Goal: Information Seeking & Learning: Learn about a topic

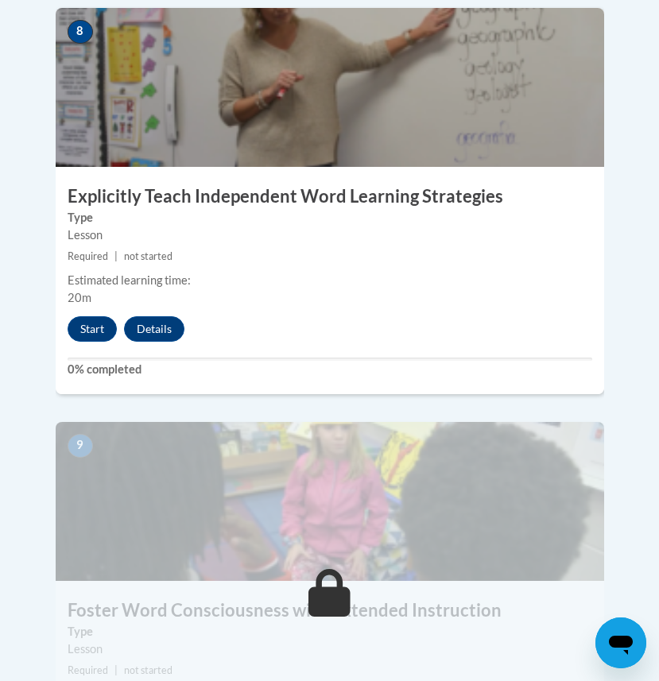
scroll to position [3462, 0]
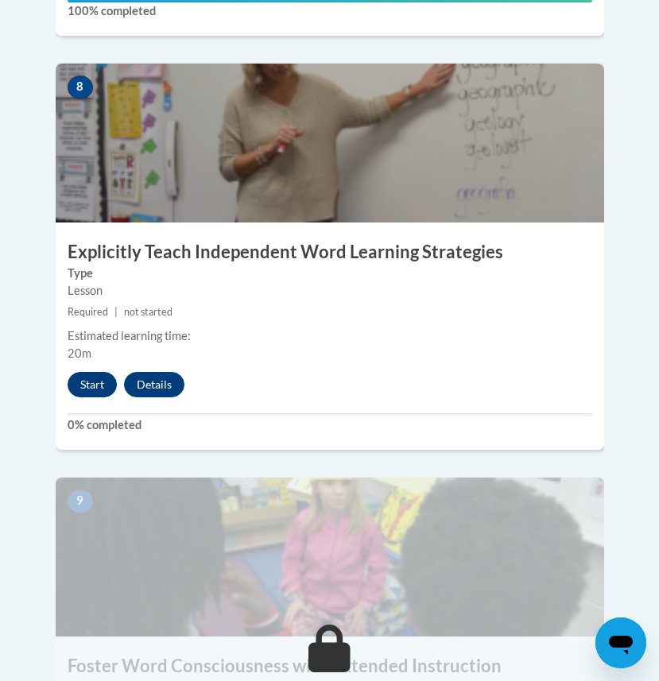
click at [95, 372] on button "Start" at bounding box center [92, 384] width 49 height 25
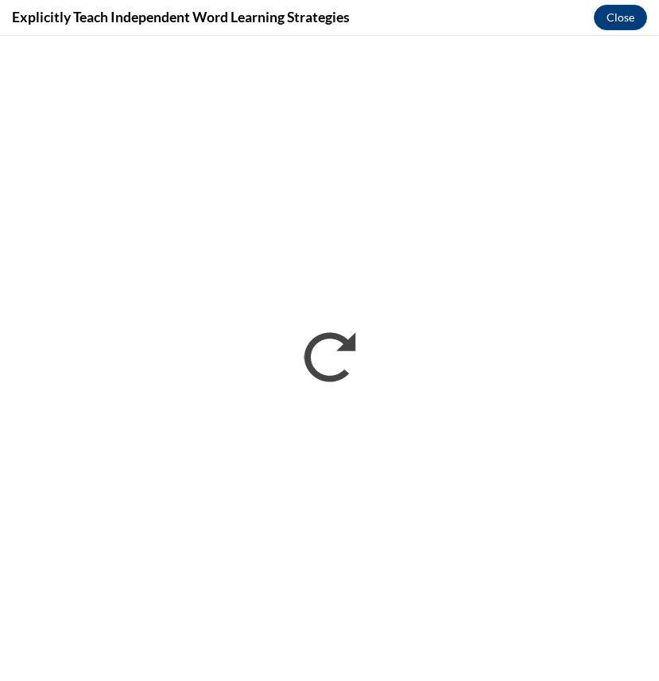
scroll to position [0, 0]
